Goal: Information Seeking & Learning: Learn about a topic

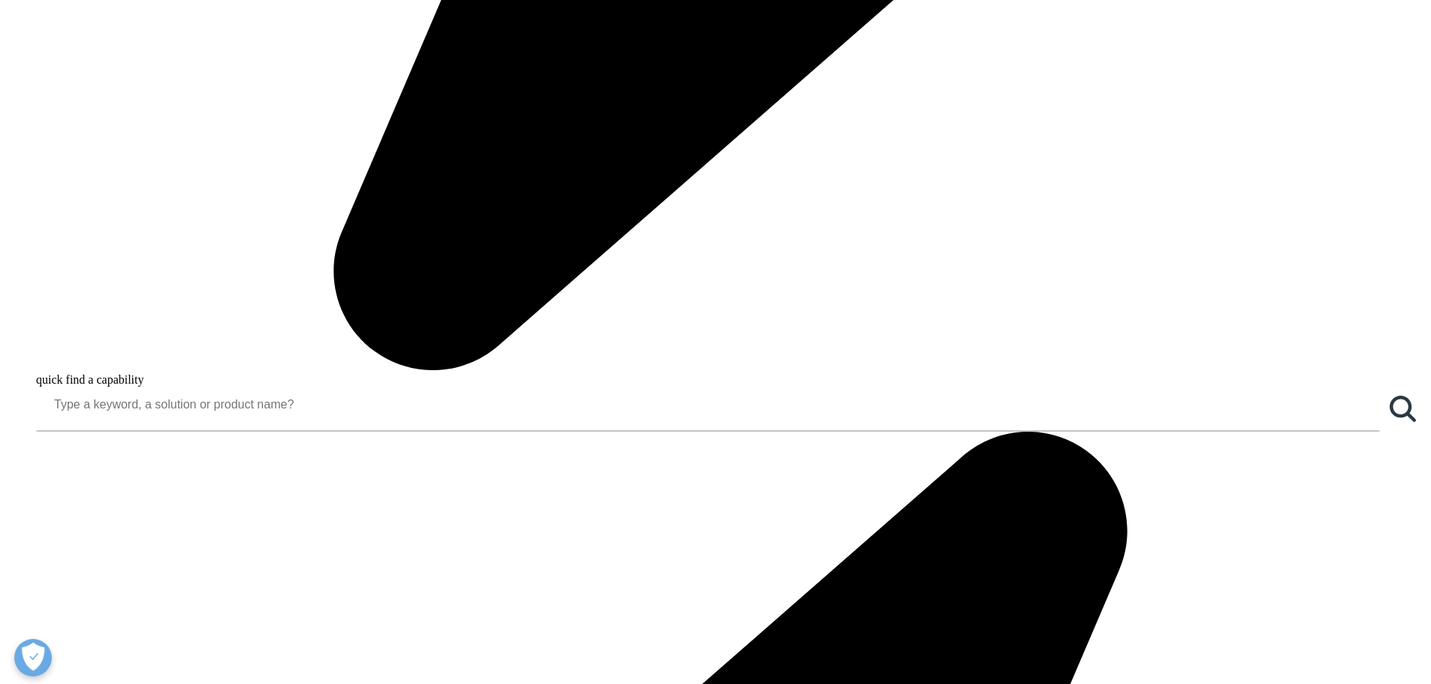
scroll to position [1598, 0]
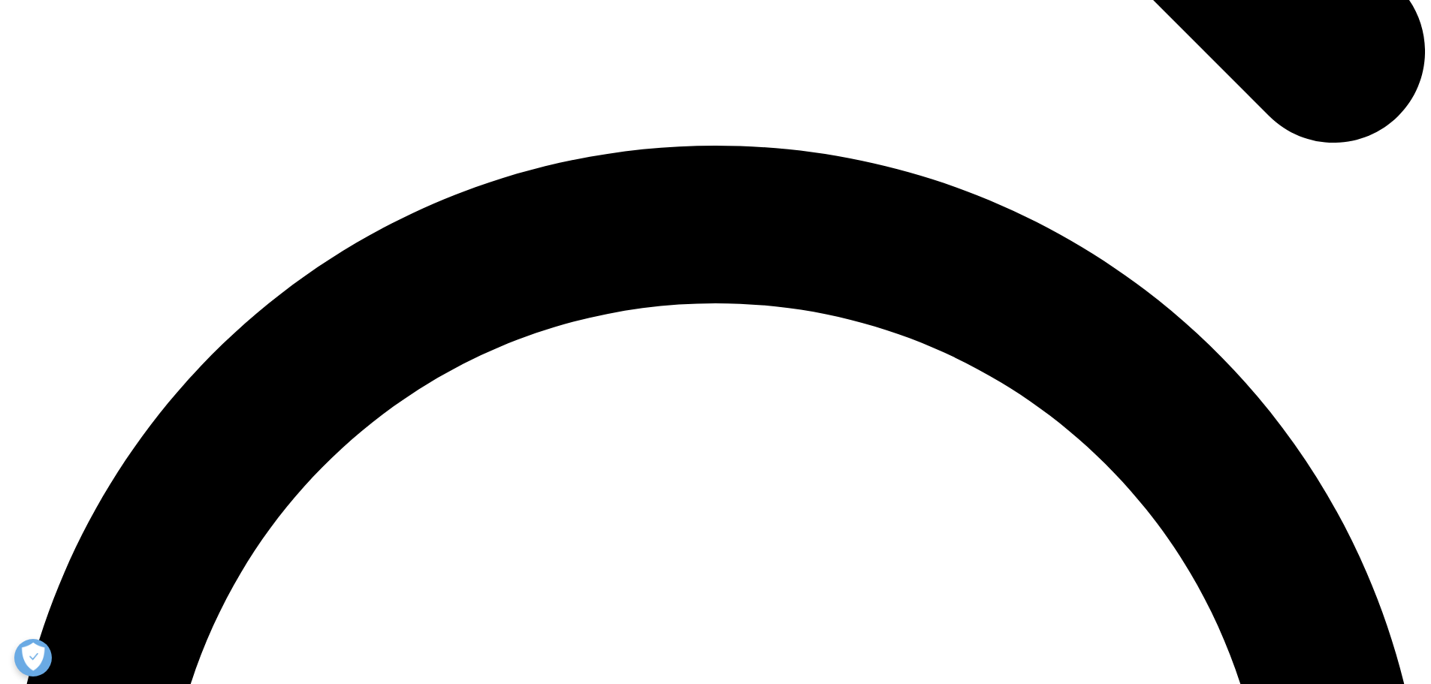
scroll to position [2554, 0]
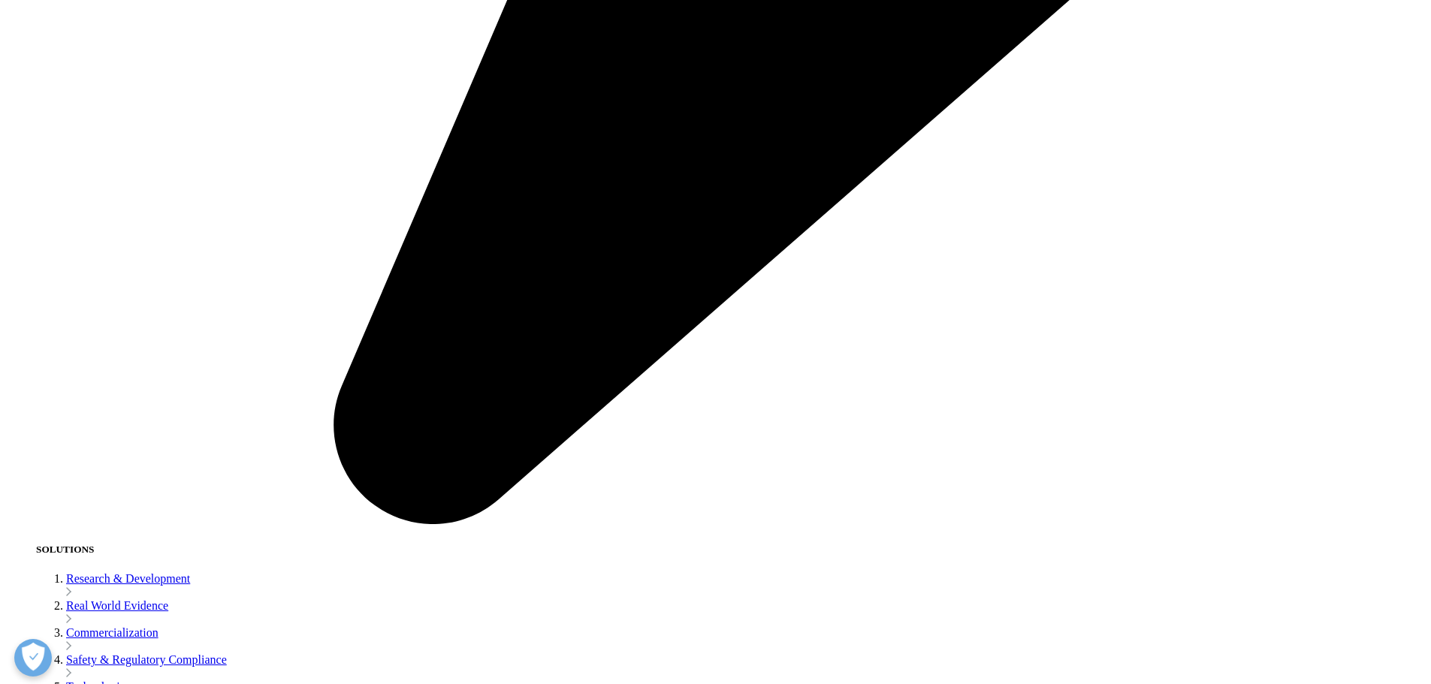
scroll to position [3305, 0]
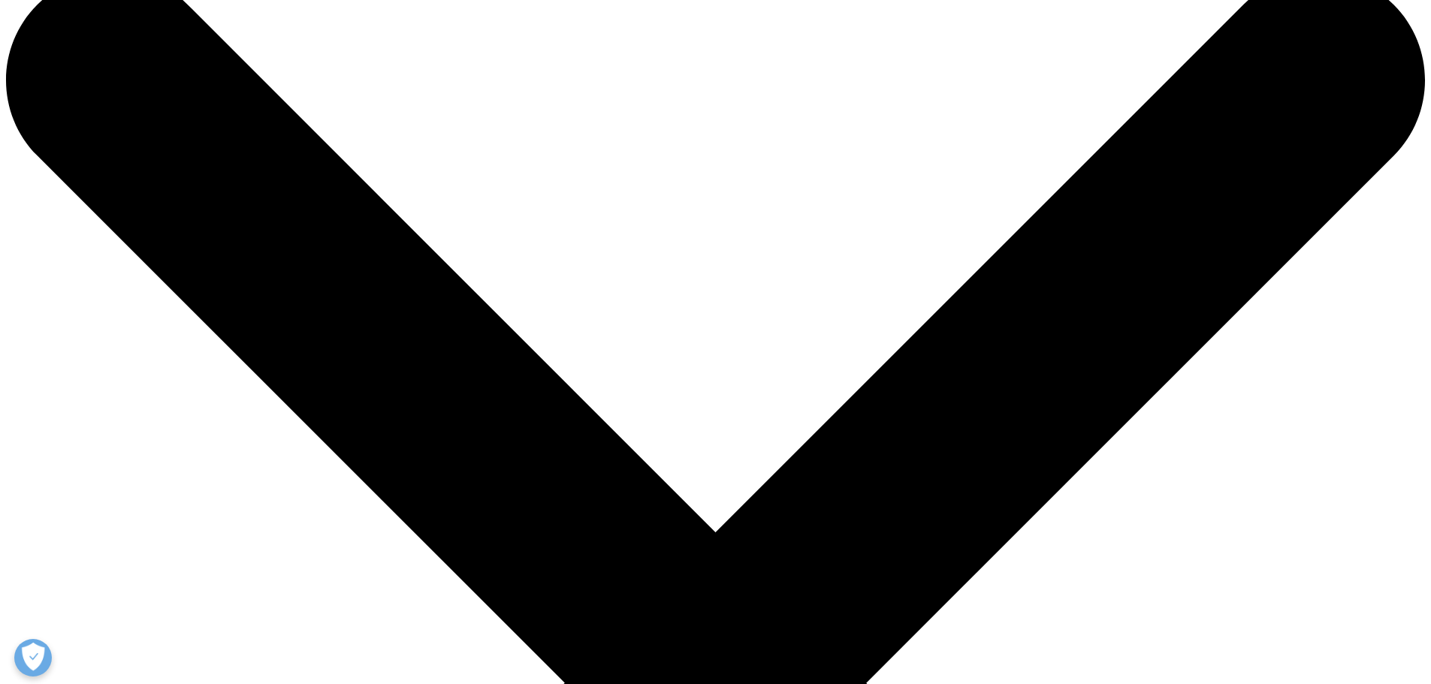
scroll to position [75, 0]
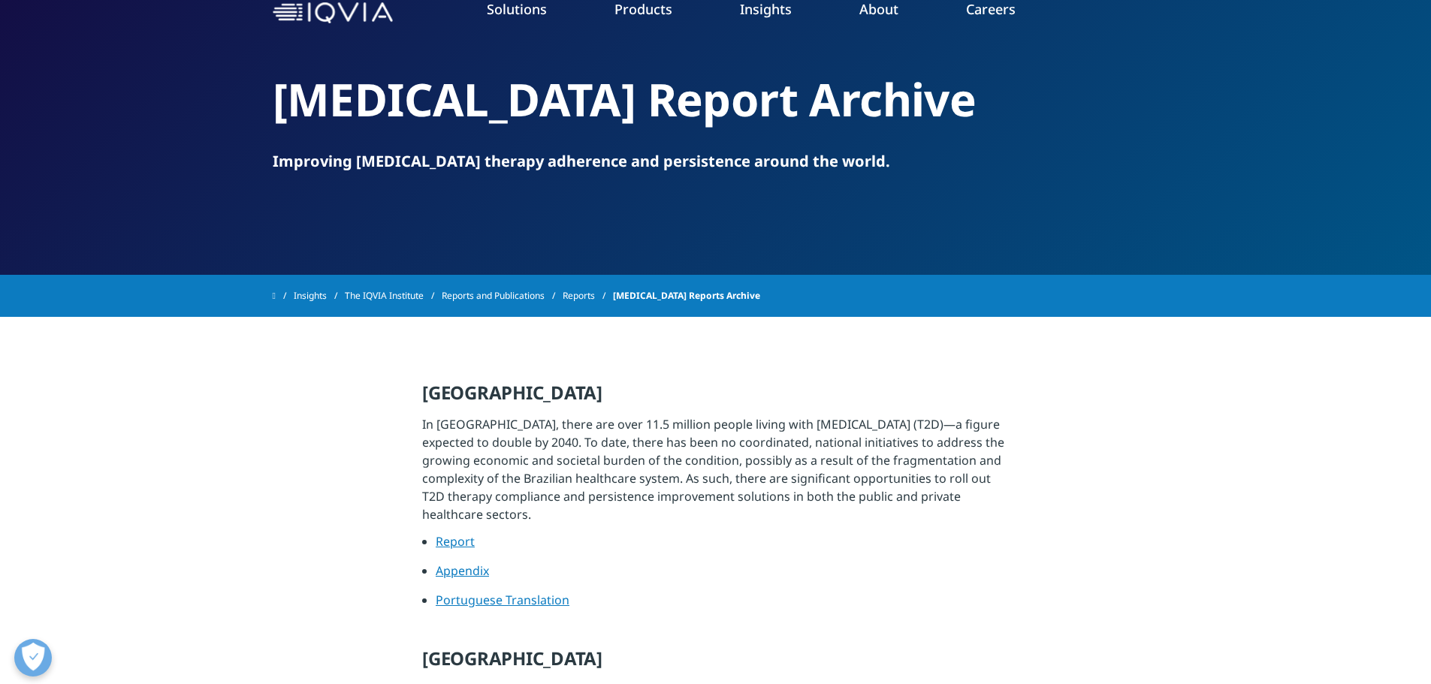
click at [458, 533] on link "Report" at bounding box center [455, 541] width 39 height 17
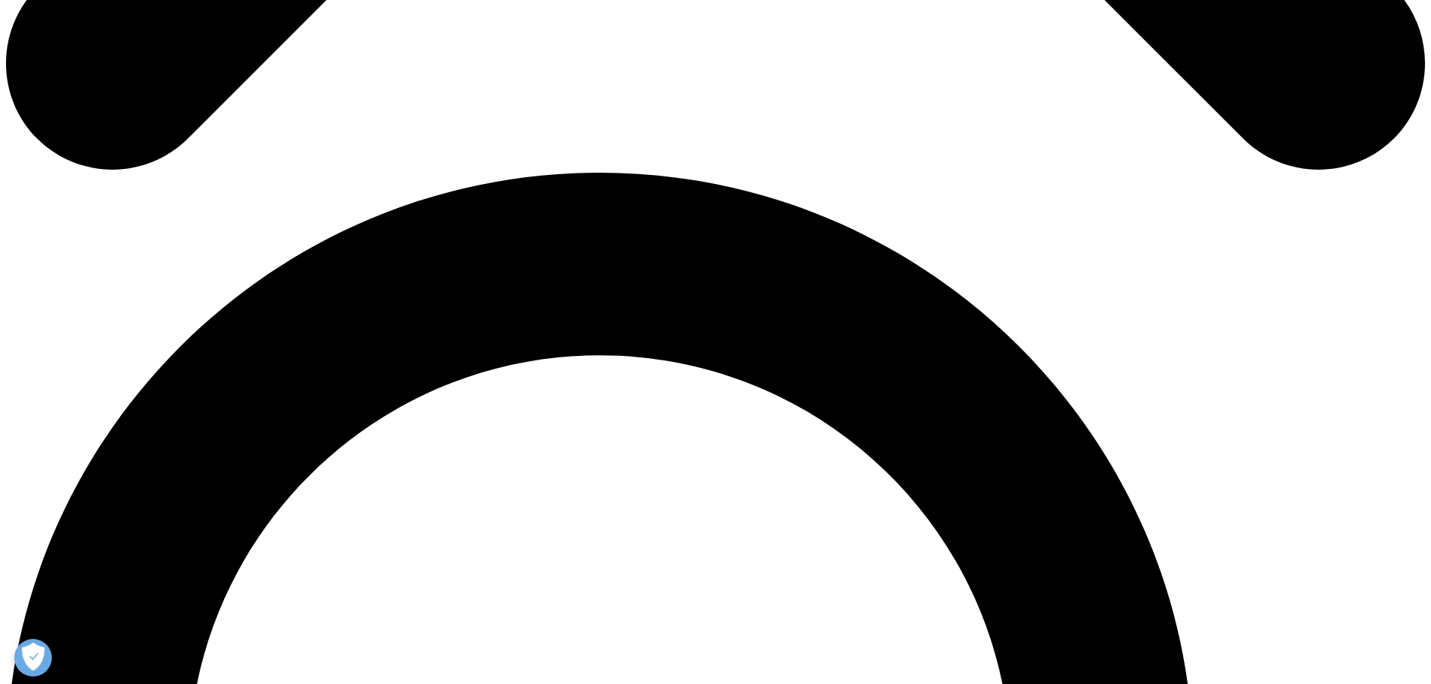
scroll to position [1277, 0]
